Goal: Task Accomplishment & Management: Manage account settings

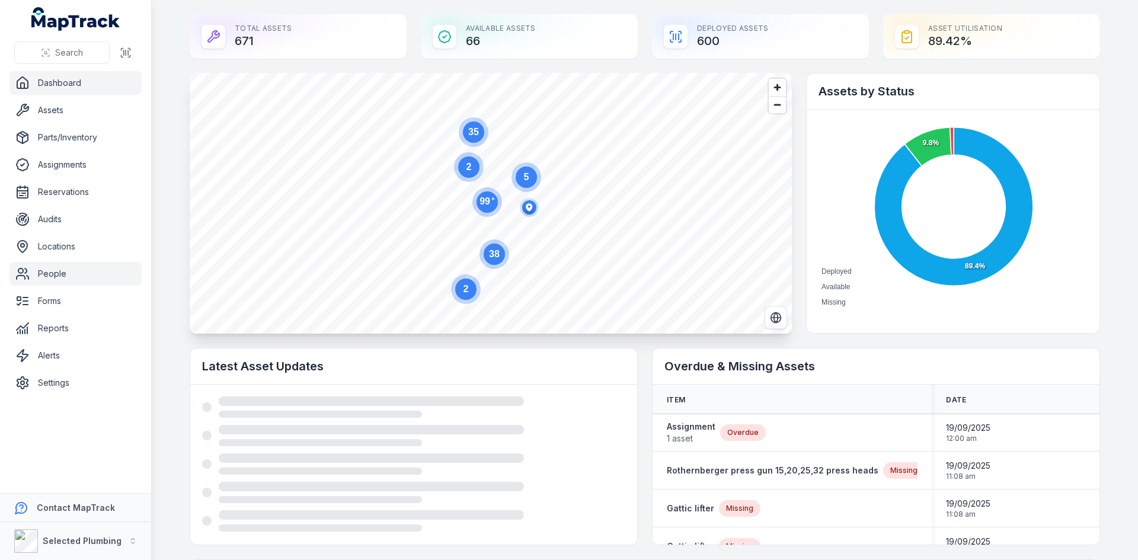
click at [46, 269] on link "People" at bounding box center [75, 274] width 132 height 24
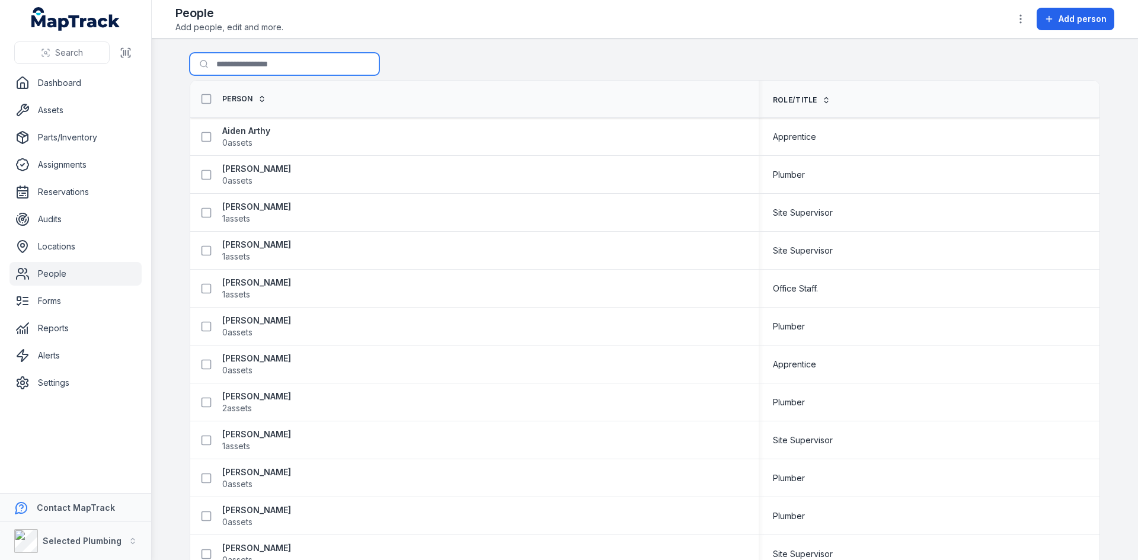
click at [254, 68] on input "Search for people" at bounding box center [285, 64] width 190 height 23
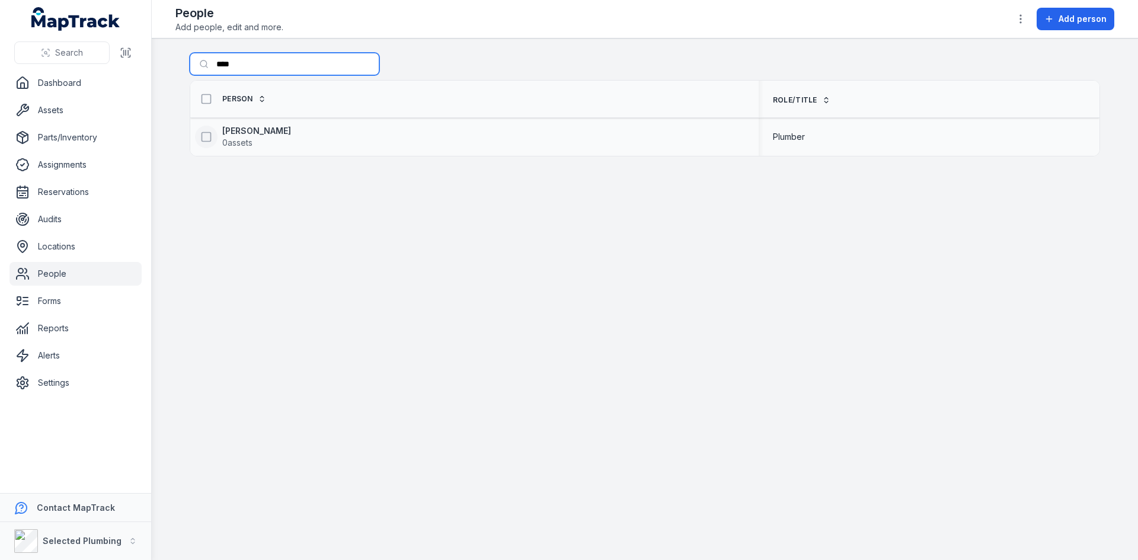
type input "****"
click at [210, 137] on rect at bounding box center [206, 136] width 9 height 9
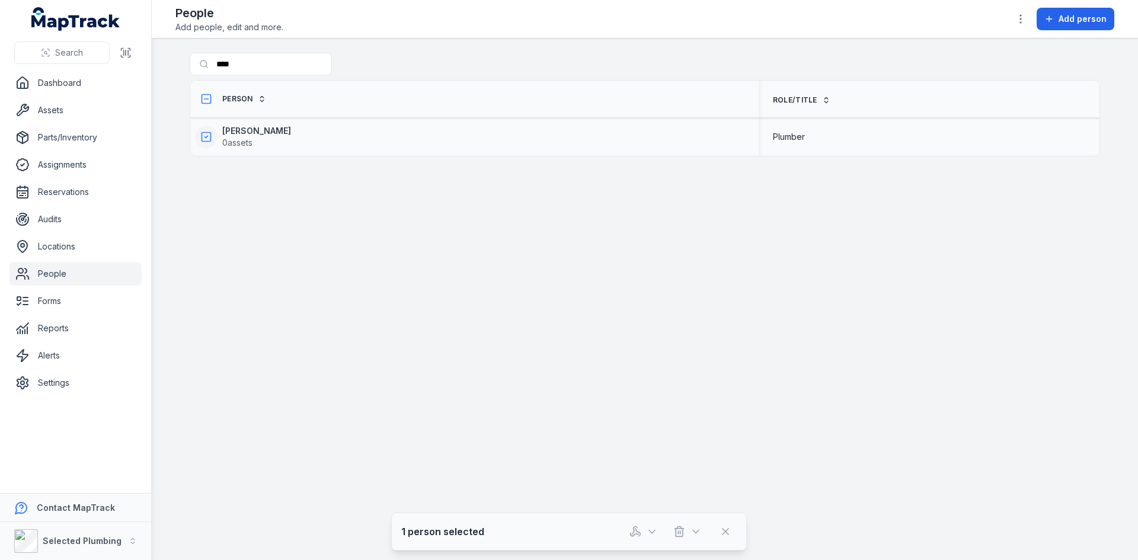
drag, startPoint x: 248, startPoint y: 129, endPoint x: 207, endPoint y: 205, distance: 85.7
click at [221, 228] on main "Search for people **** Person Role/Title [PERSON_NAME] 0 assets Plumber 1 perso…" at bounding box center [645, 300] width 986 height 522
click at [232, 130] on strong "[PERSON_NAME]" at bounding box center [256, 131] width 69 height 12
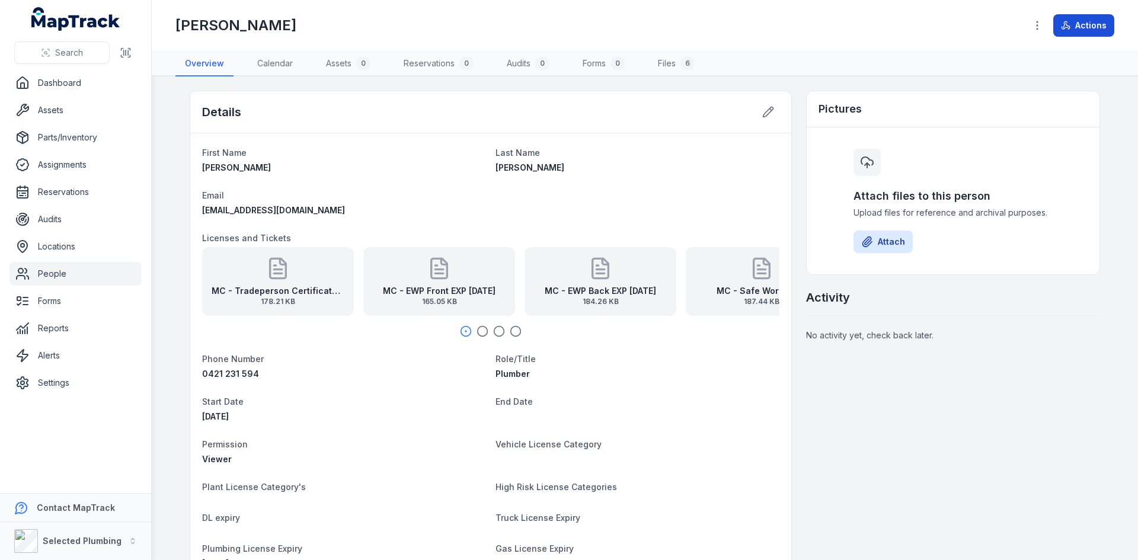
click at [1090, 34] on button "Actions" at bounding box center [1083, 25] width 61 height 23
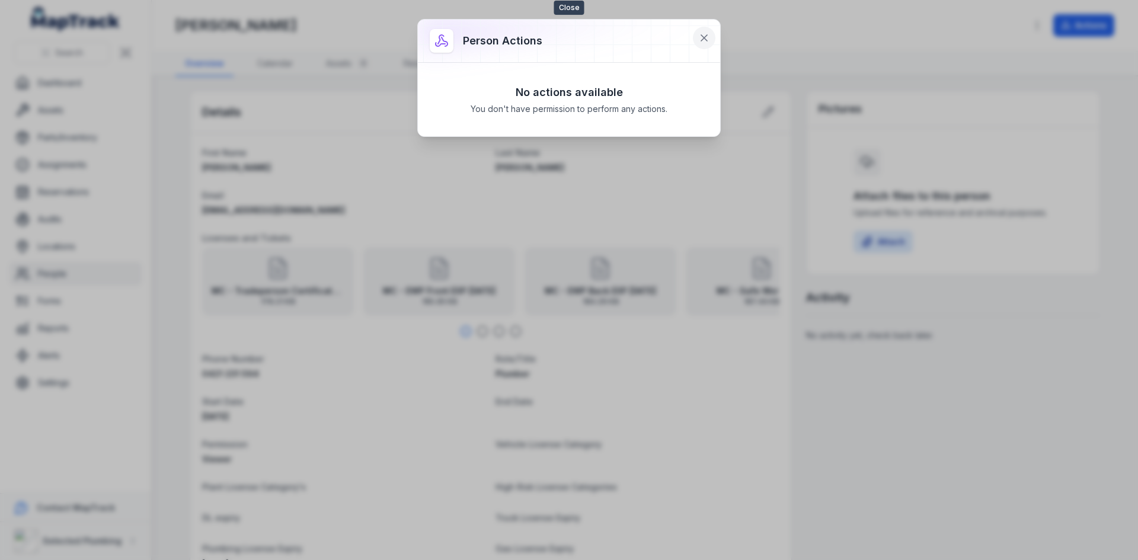
click at [702, 36] on icon at bounding box center [704, 38] width 6 height 6
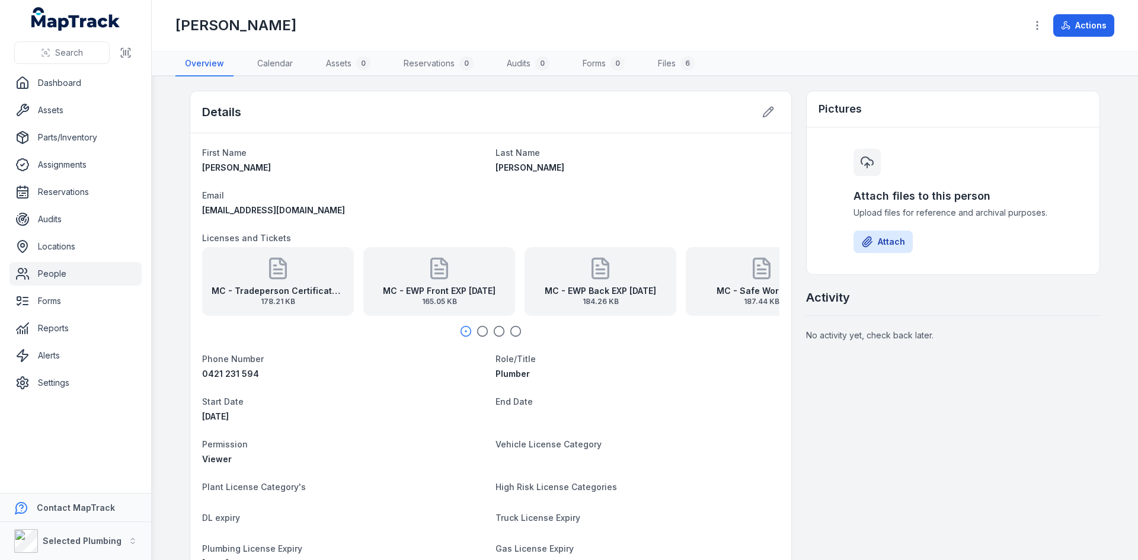
click at [50, 277] on link "People" at bounding box center [75, 274] width 132 height 24
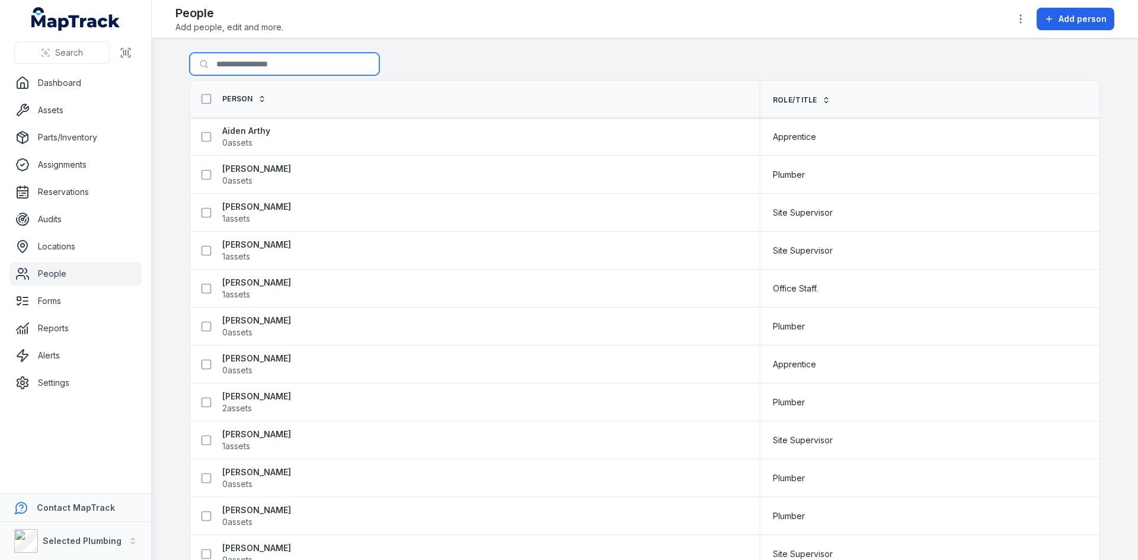
click at [252, 70] on input "Search for people" at bounding box center [285, 64] width 190 height 23
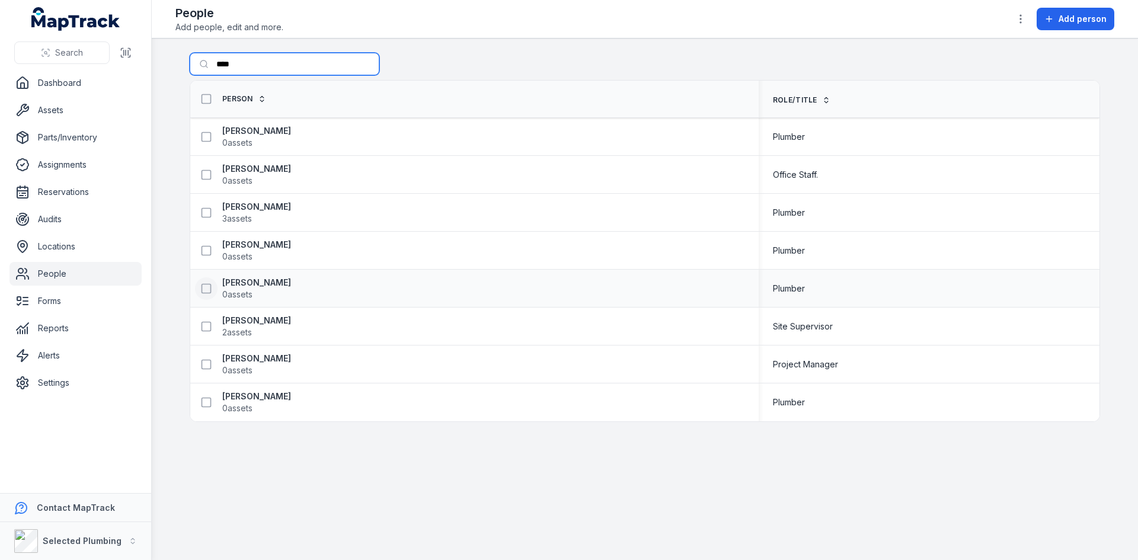
type input "****"
click at [203, 288] on icon at bounding box center [206, 289] width 12 height 12
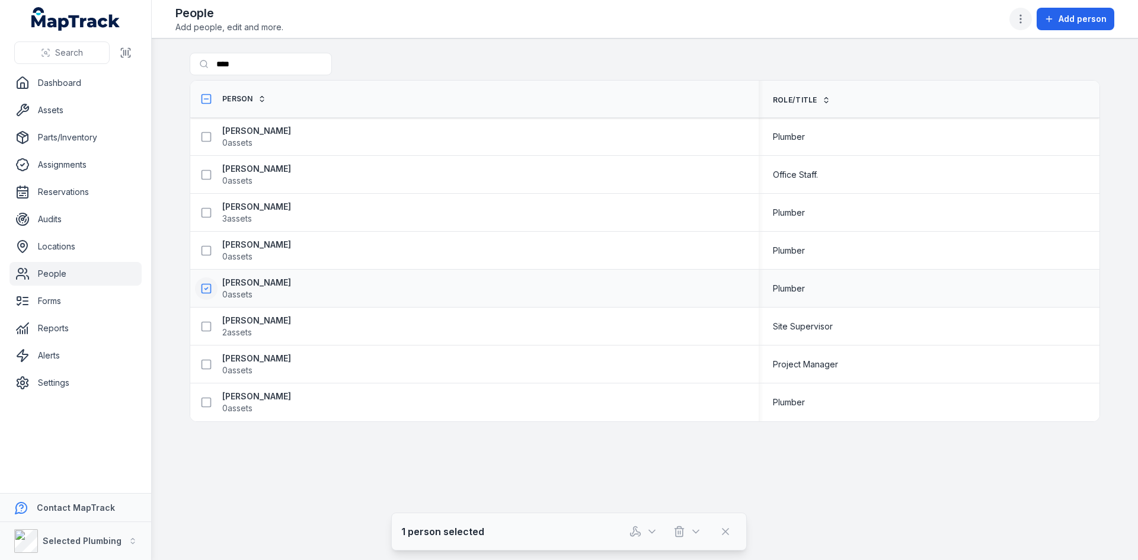
click at [1025, 20] on icon "button" at bounding box center [1021, 19] width 12 height 12
click at [926, 12] on div "People Add people, edit and more. Add person" at bounding box center [644, 19] width 939 height 28
click at [654, 532] on icon "button" at bounding box center [652, 532] width 6 height 3
click at [698, 527] on icon "button" at bounding box center [696, 532] width 12 height 12
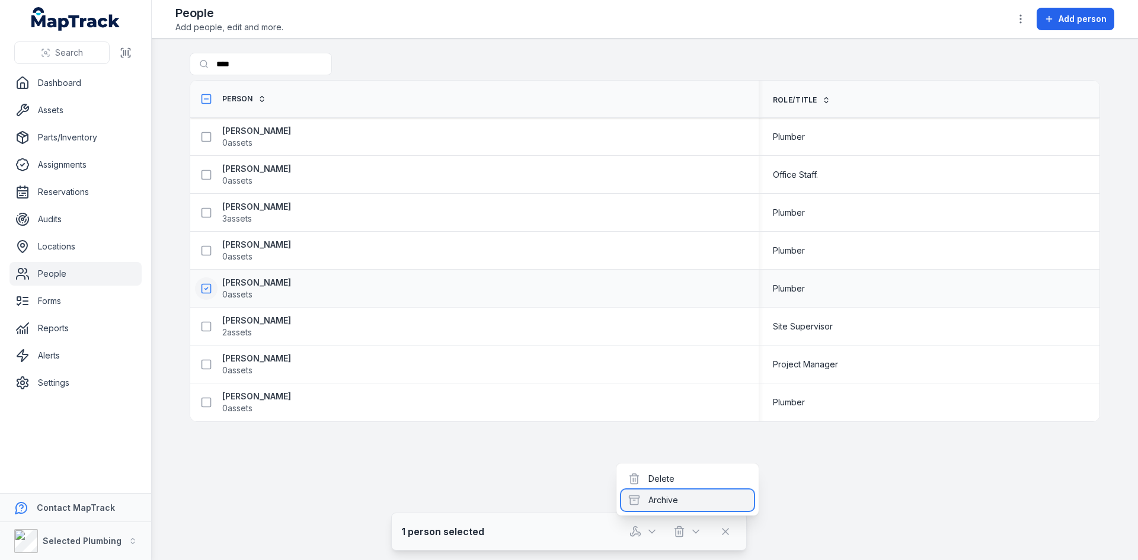
click at [677, 499] on div "Archive" at bounding box center [687, 500] width 133 height 21
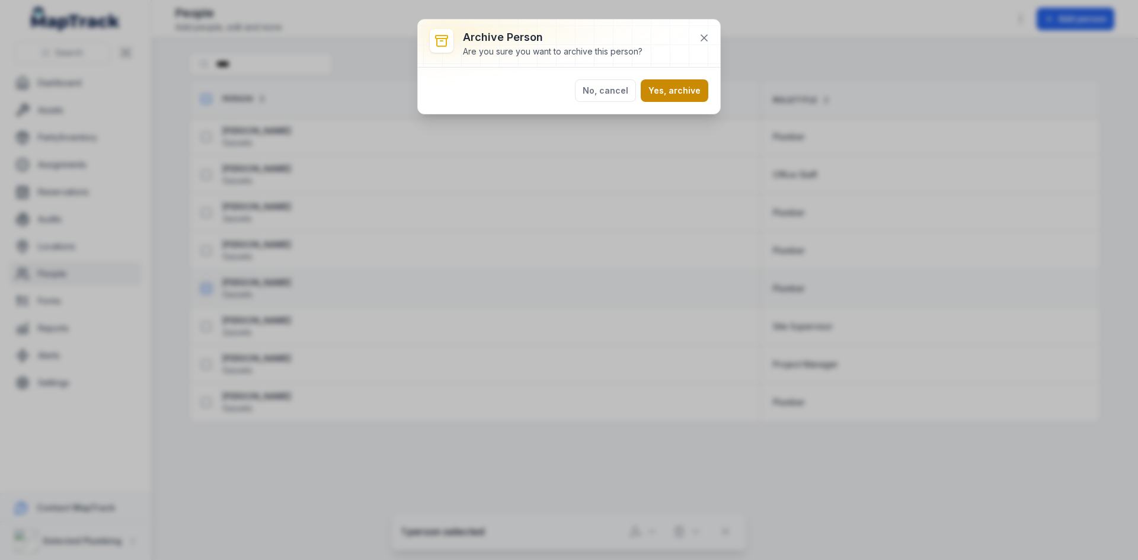
click at [690, 91] on button "Yes, archive" at bounding box center [675, 90] width 68 height 23
